Goal: Navigation & Orientation: Understand site structure

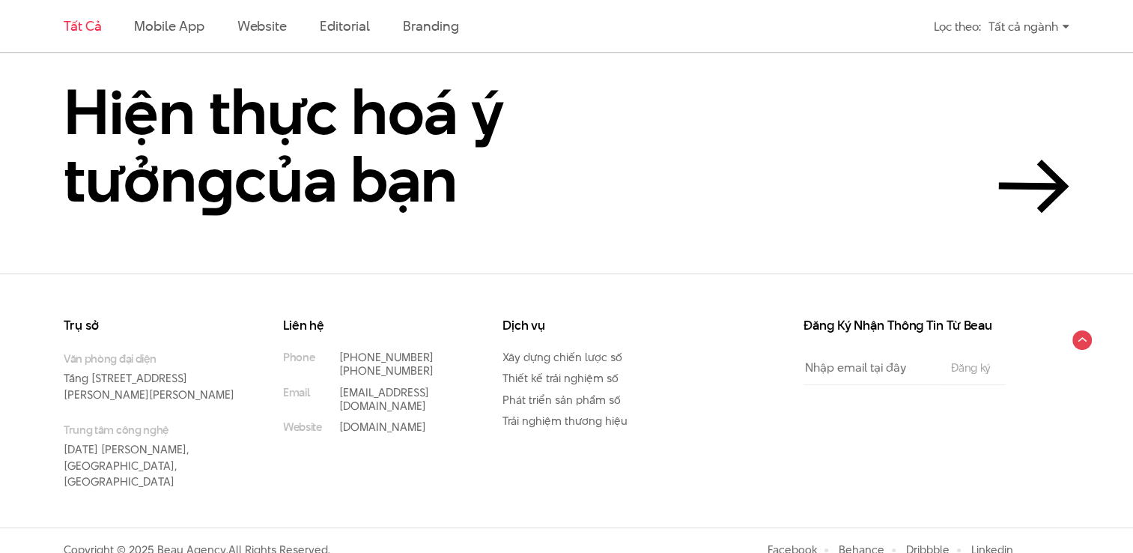
scroll to position [3419, 0]
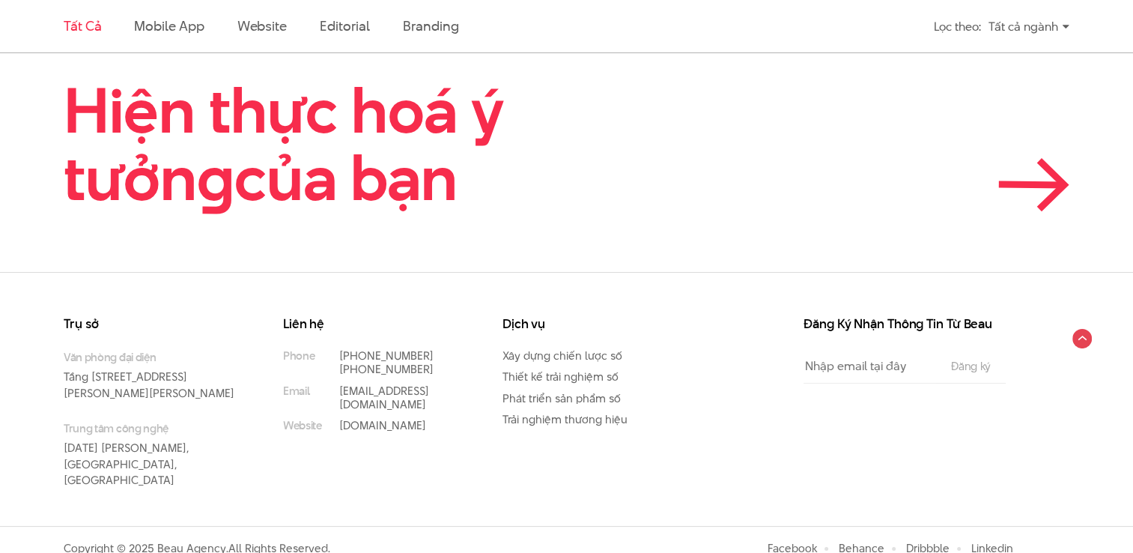
click at [1066, 175] on icon at bounding box center [1033, 184] width 71 height 53
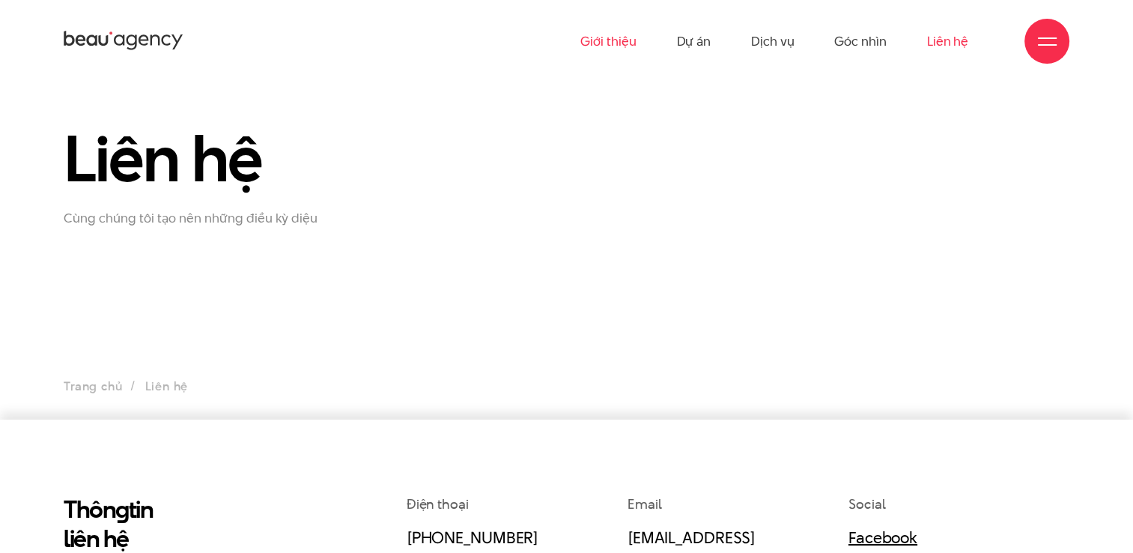
click at [621, 31] on link "Giới thiệu" at bounding box center [607, 41] width 55 height 82
